Goal: Navigation & Orientation: Find specific page/section

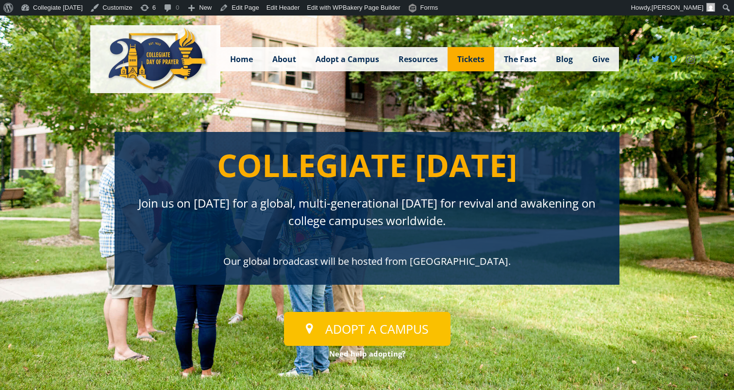
click at [476, 57] on span "Tickets" at bounding box center [470, 59] width 27 height 11
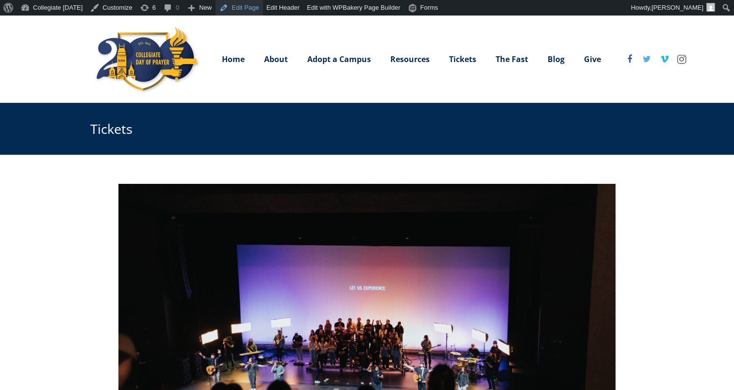
click at [263, 4] on link "Edit Page" at bounding box center [239, 8] width 47 height 16
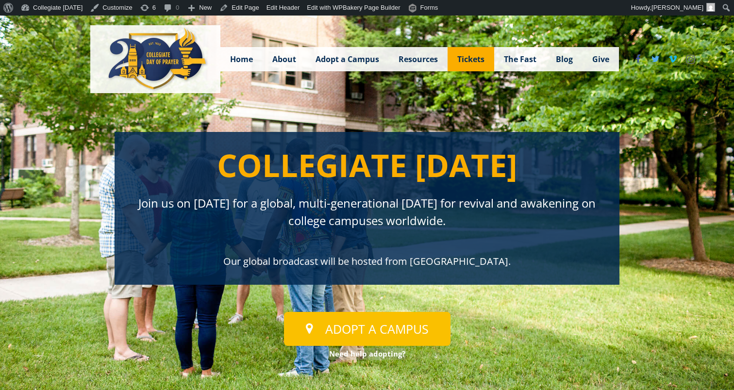
click at [481, 58] on span "Tickets" at bounding box center [470, 59] width 27 height 11
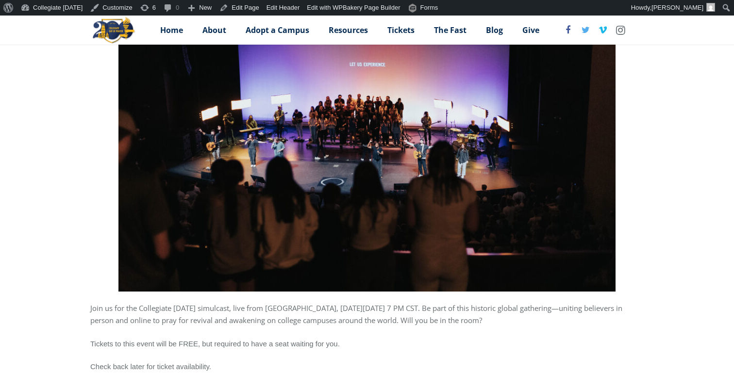
scroll to position [284, 0]
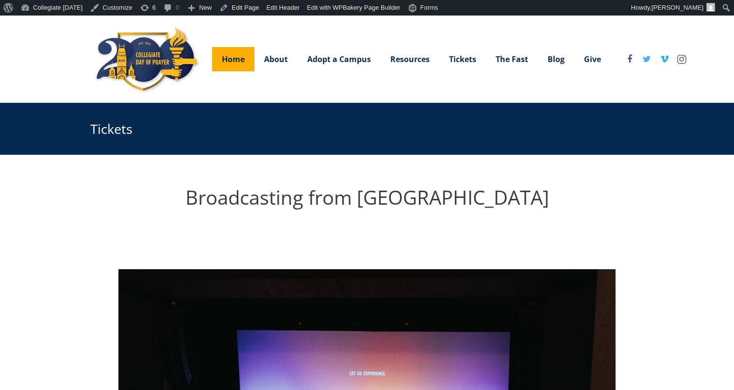
click at [239, 57] on span "Home" at bounding box center [233, 59] width 23 height 11
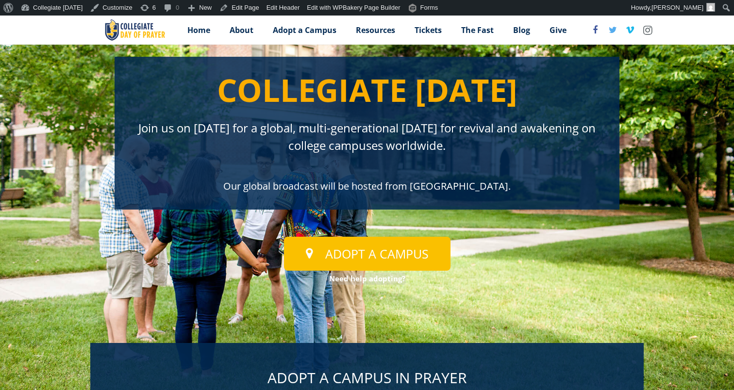
scroll to position [81, 0]
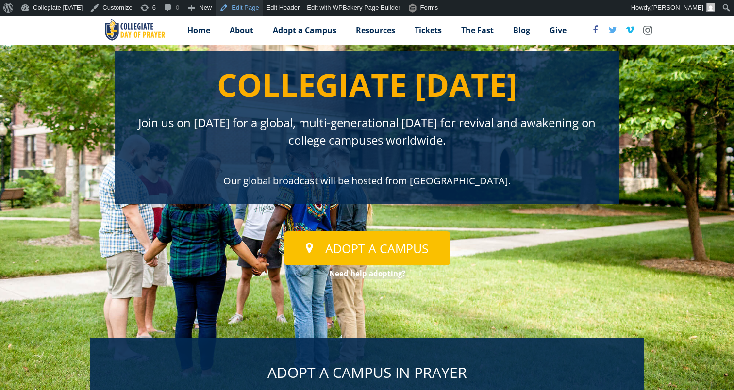
click at [263, 6] on link "Edit Page" at bounding box center [239, 8] width 47 height 16
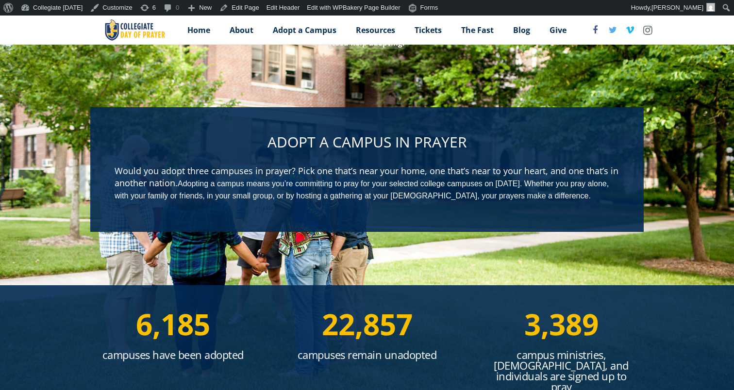
scroll to position [229, 0]
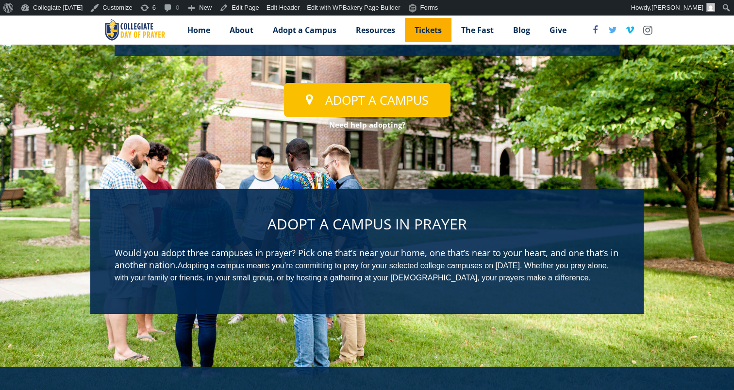
click at [426, 30] on span "Tickets" at bounding box center [428, 30] width 27 height 11
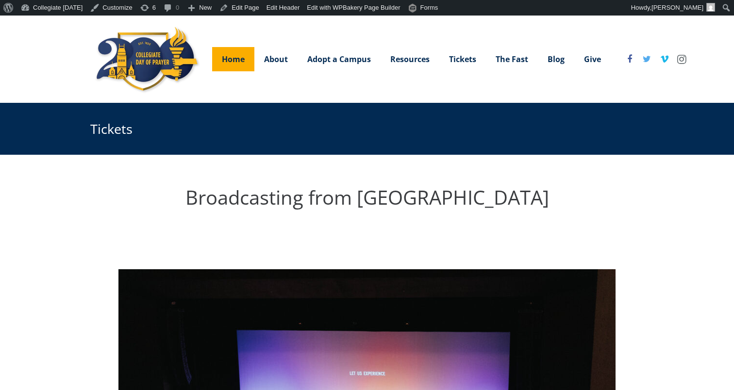
click at [236, 61] on span "Home" at bounding box center [233, 59] width 23 height 11
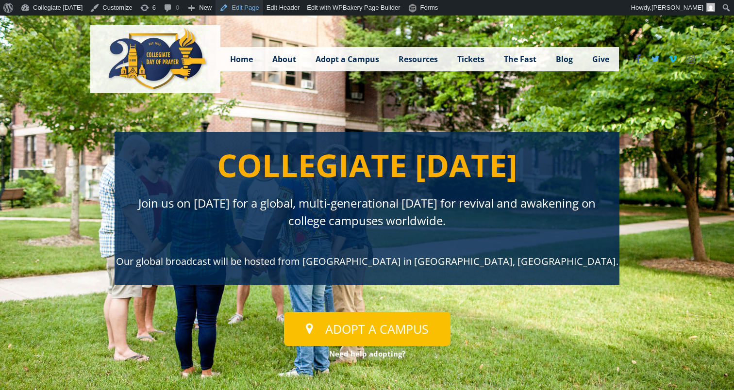
click at [263, 6] on link "Edit Page" at bounding box center [239, 8] width 47 height 16
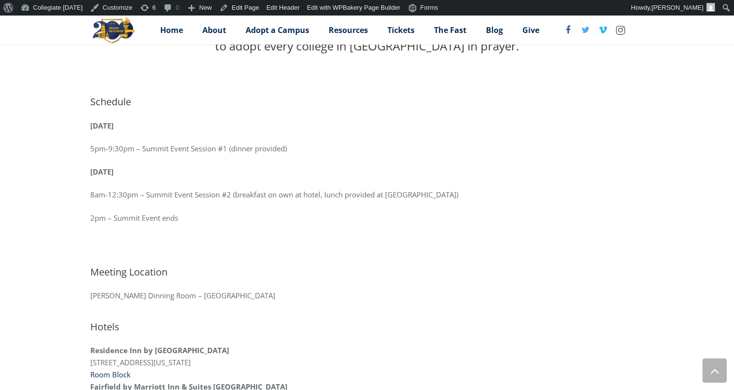
scroll to position [562, 0]
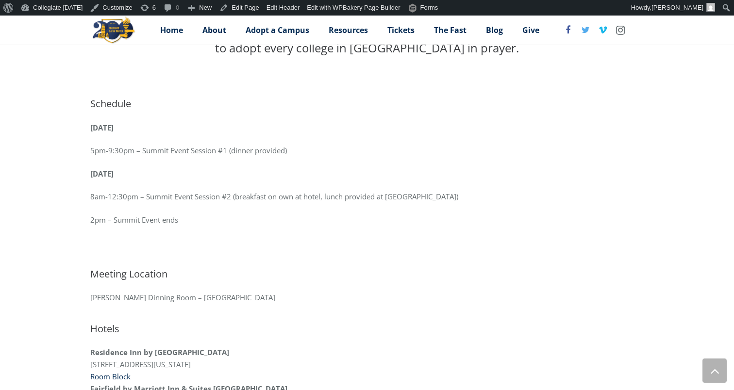
click at [471, 237] on p at bounding box center [366, 243] width 553 height 12
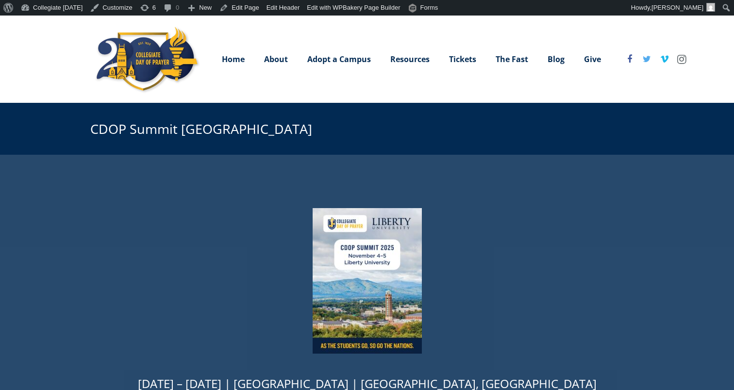
scroll to position [0, 0]
click at [229, 55] on span "Home" at bounding box center [233, 59] width 23 height 11
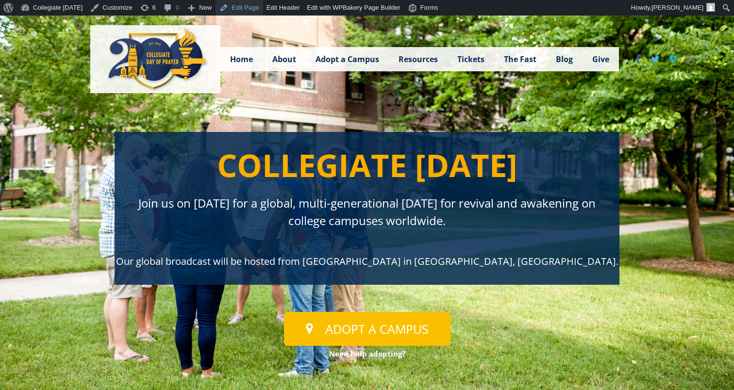
click at [262, 9] on link "Edit Page" at bounding box center [239, 8] width 47 height 16
